Goal: Task Accomplishment & Management: Manage account settings

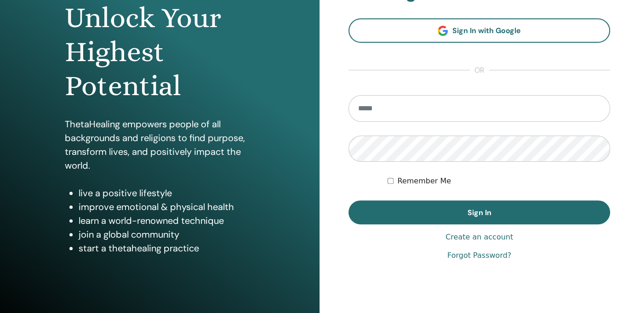
scroll to position [128, 0]
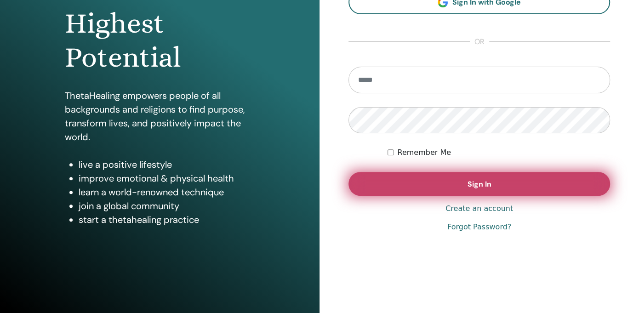
click at [448, 185] on button "Sign In" at bounding box center [480, 184] width 262 height 24
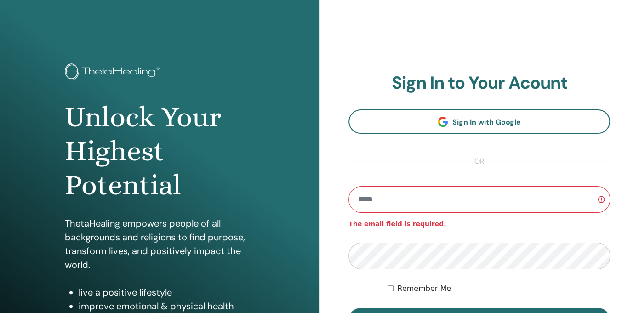
click at [372, 196] on input "email" at bounding box center [480, 199] width 262 height 27
click at [380, 205] on input "email" at bounding box center [480, 199] width 262 height 27
type input "**********"
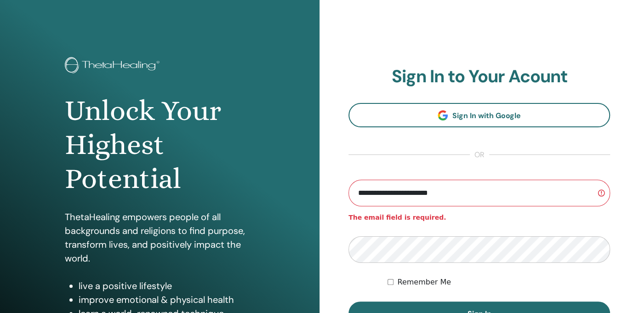
scroll to position [92, 0]
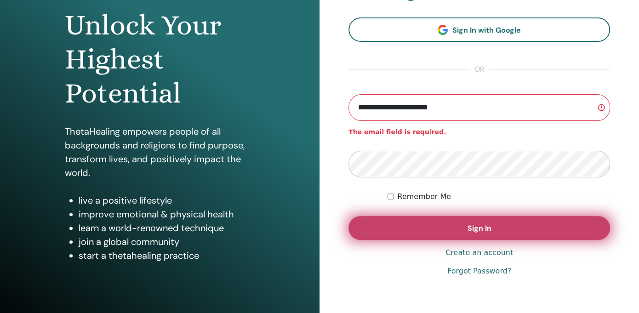
click at [472, 226] on span "Sign In" at bounding box center [480, 229] width 24 height 10
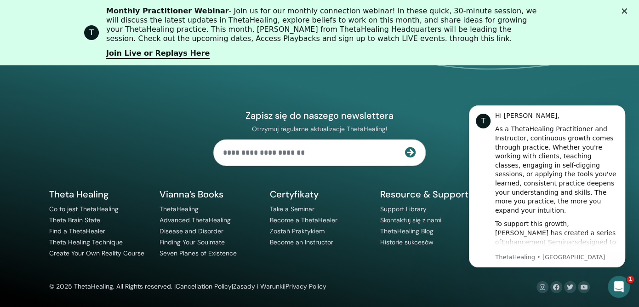
scroll to position [1271, 0]
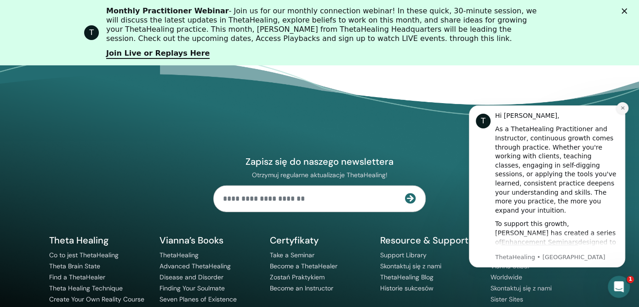
click at [622, 108] on icon "Dismiss notification" at bounding box center [622, 107] width 3 height 3
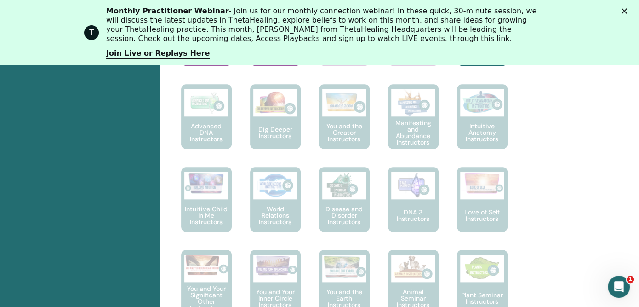
scroll to position [489, 0]
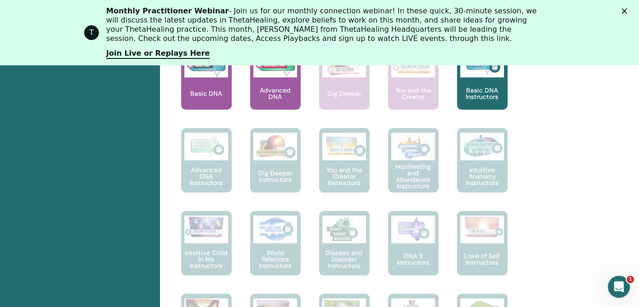
click at [628, 12] on icon "Zamknij" at bounding box center [625, 11] width 6 height 6
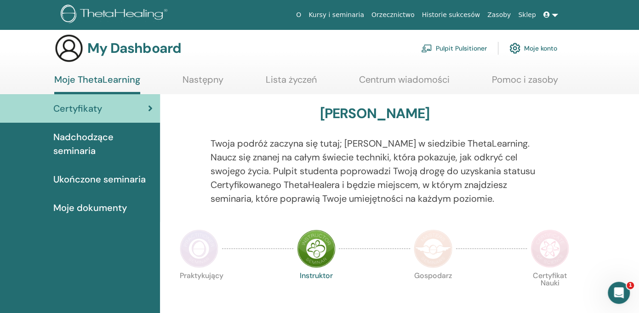
scroll to position [5, 0]
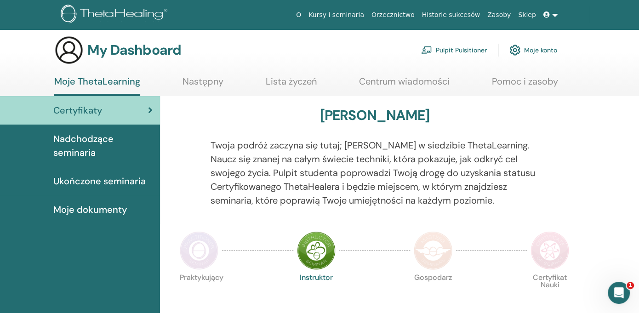
click at [113, 180] on span "Ukończone seminaria" at bounding box center [99, 181] width 92 height 14
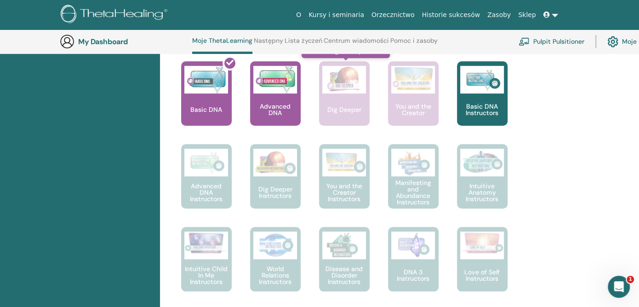
scroll to position [558, 0]
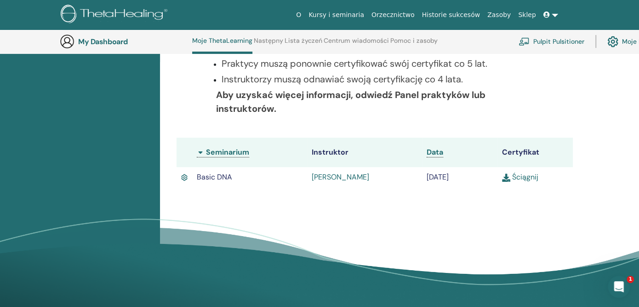
scroll to position [208, 0]
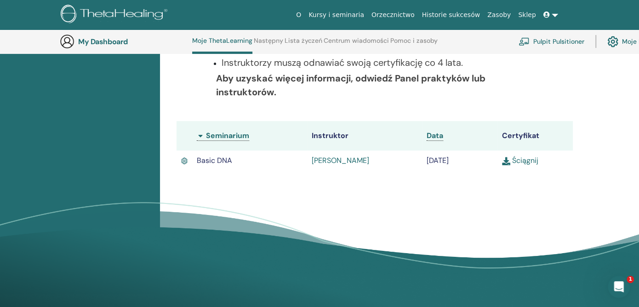
click at [519, 160] on link "Ściągnij" at bounding box center [520, 160] width 36 height 10
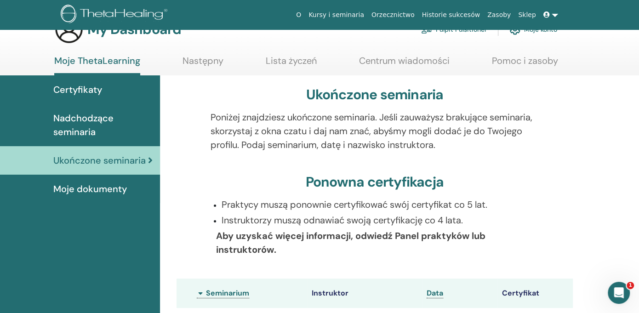
scroll to position [0, 0]
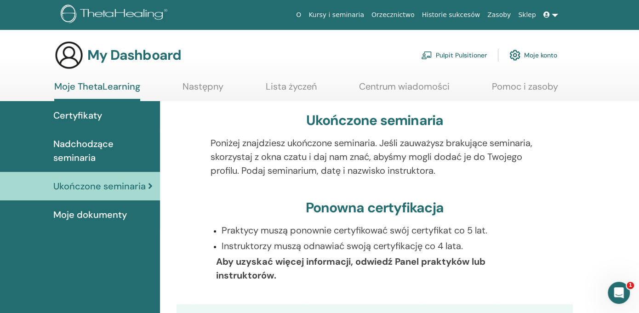
click at [208, 88] on link "Następny" at bounding box center [203, 90] width 41 height 18
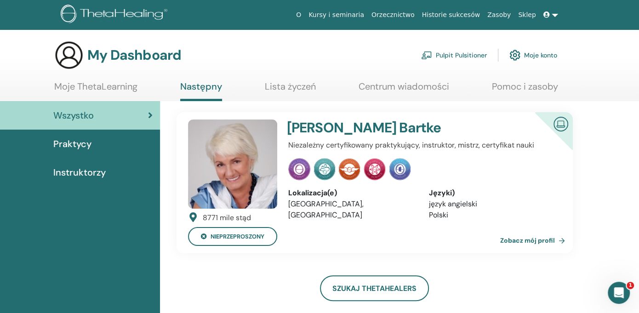
click at [517, 83] on link "Pomoc i zasoby" at bounding box center [525, 90] width 66 height 18
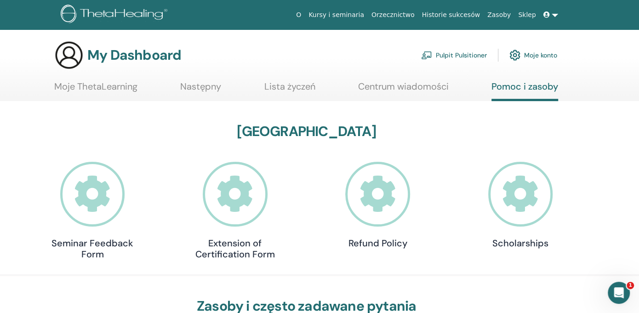
click at [550, 17] on span at bounding box center [548, 14] width 8 height 7
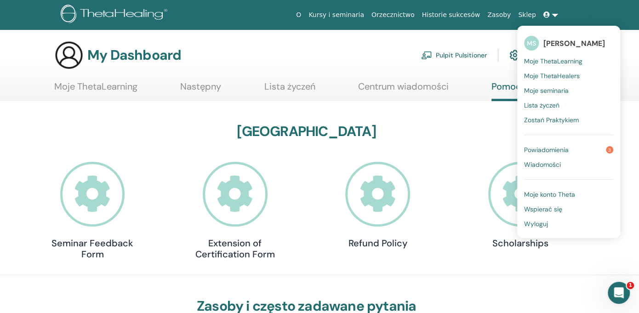
click at [536, 220] on span "Wyloguj" at bounding box center [536, 224] width 24 height 8
